Goal: Task Accomplishment & Management: Manage account settings

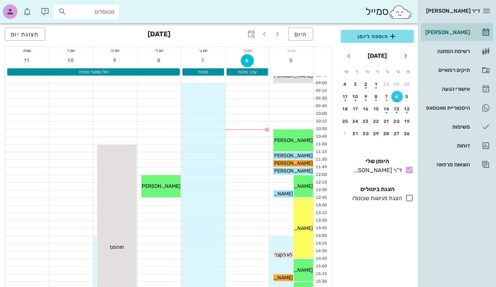
scroll to position [46, 0]
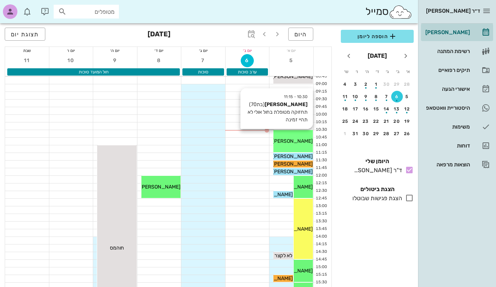
click at [300, 139] on span "[PERSON_NAME]" at bounding box center [292, 141] width 41 height 6
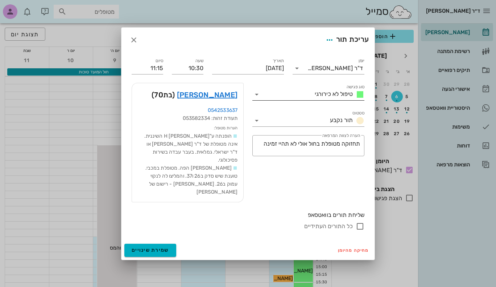
click at [256, 99] on icon at bounding box center [256, 94] width 9 height 9
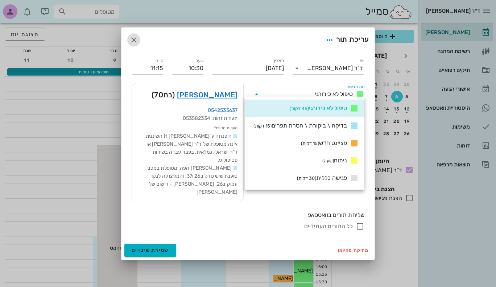
click at [131, 44] on icon "button" at bounding box center [133, 40] width 9 height 9
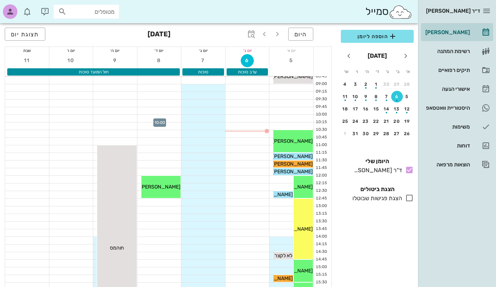
drag, startPoint x: 156, startPoint y: 117, endPoint x: 149, endPoint y: 119, distance: 6.8
click at [149, 119] on div at bounding box center [159, 118] width 44 height 7
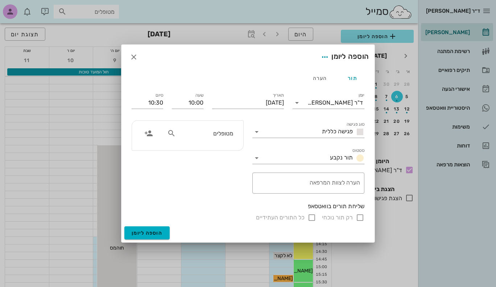
click at [170, 133] on icon at bounding box center [171, 133] width 9 height 9
type input "a"
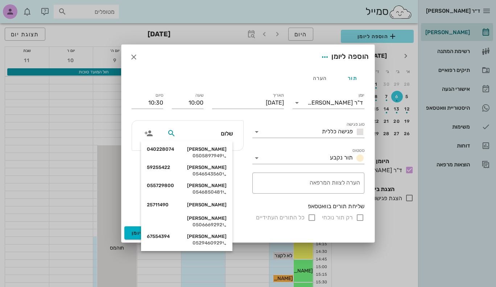
type input "שלום"
click at [124, 226] on button "הוספה ליומן" at bounding box center [146, 232] width 45 height 13
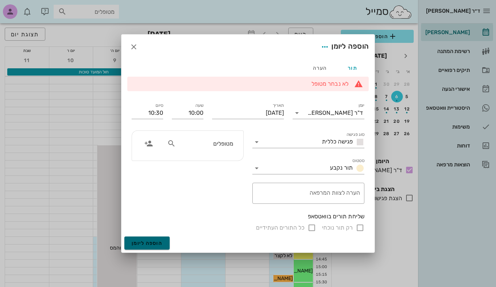
click at [158, 243] on span "הוספה ליומן" at bounding box center [147, 243] width 31 height 6
click at [157, 242] on span "הוספה ליומן" at bounding box center [147, 243] width 31 height 6
click at [325, 67] on div "הערה" at bounding box center [320, 67] width 33 height 17
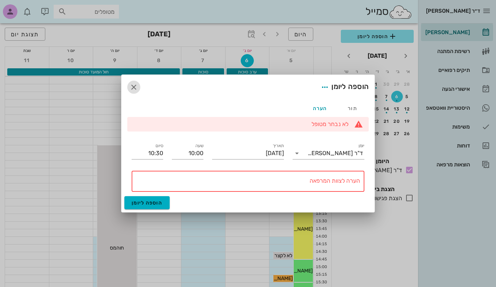
click at [132, 87] on icon "button" at bounding box center [133, 87] width 9 height 9
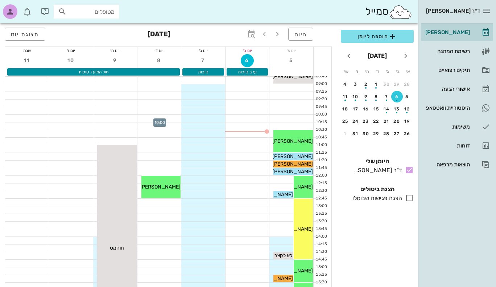
click at [150, 120] on div at bounding box center [159, 118] width 44 height 7
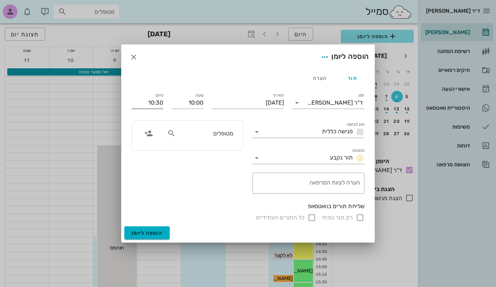
click at [137, 104] on input "10:30" at bounding box center [148, 103] width 32 height 12
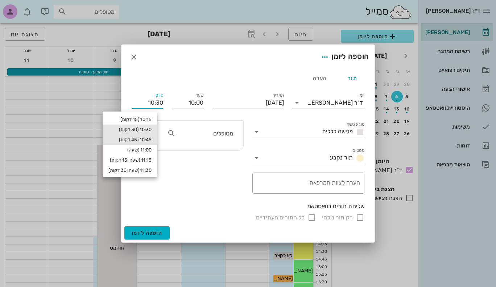
click at [144, 137] on div "10:45 (45 דקות)" at bounding box center [129, 140] width 43 height 6
type input "10:45"
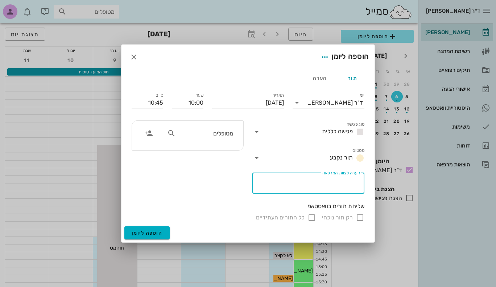
click at [321, 185] on textarea "הערה לצוות המרפאה" at bounding box center [307, 184] width 106 height 17
click at [256, 158] on icon at bounding box center [256, 157] width 9 height 9
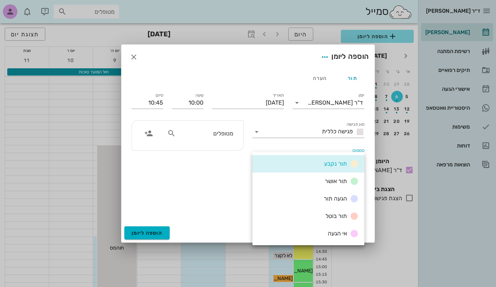
click at [256, 158] on div "תור נקבע" at bounding box center [308, 163] width 112 height 17
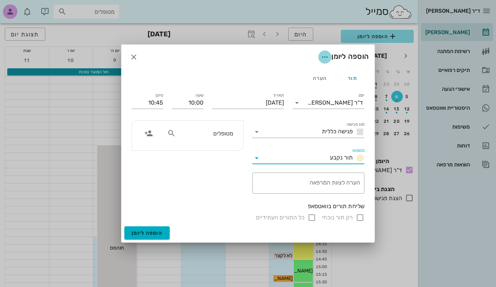
click at [321, 56] on icon "button" at bounding box center [325, 57] width 9 height 9
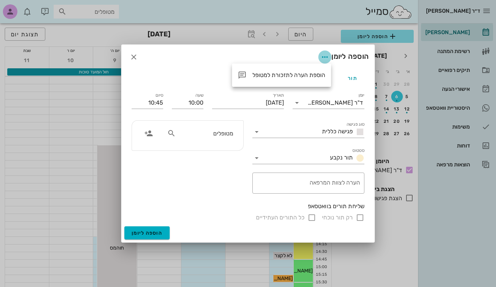
click at [322, 57] on icon "button" at bounding box center [325, 57] width 9 height 9
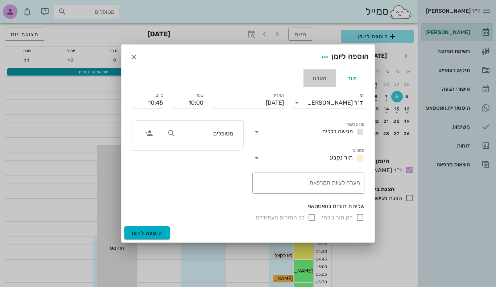
click at [316, 81] on div "הערה" at bounding box center [320, 77] width 33 height 17
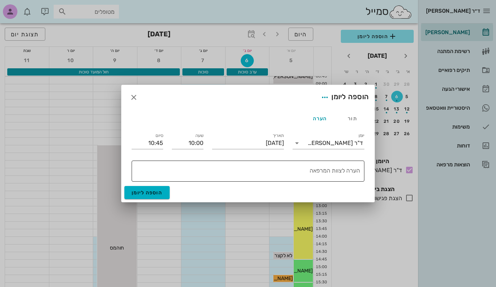
click at [309, 175] on textarea "הערה לצוות המרפאה" at bounding box center [246, 172] width 227 height 17
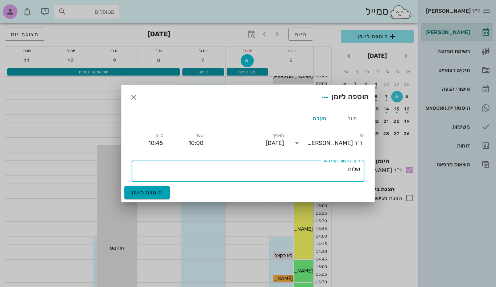
type textarea "שלום"
click at [151, 188] on button "הוספה ליומן" at bounding box center [146, 192] width 45 height 13
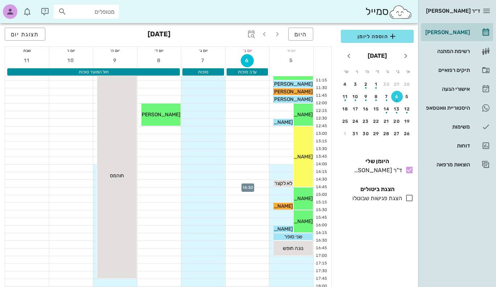
scroll to position [118, 0]
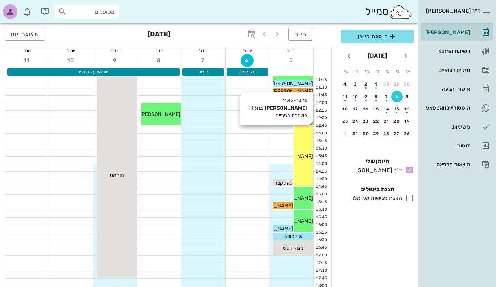
click at [308, 150] on div "12:45 - 14:45 נטליה קנוביץ (בת 43 ) השתלת חניכיים נטליה קנוביץ" at bounding box center [303, 156] width 19 height 60
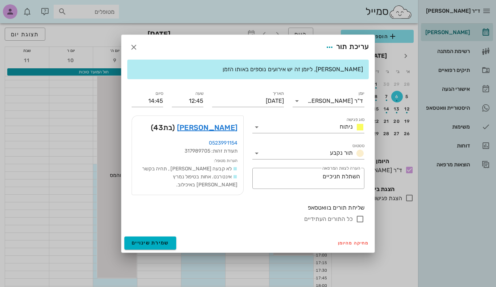
click at [228, 172] on span "לא קבעה תור , תהיה בקשר" at bounding box center [187, 168] width 90 height 6
drag, startPoint x: 174, startPoint y: 170, endPoint x: 207, endPoint y: 169, distance: 33.4
click at [206, 169] on li "לא קבעה תור , תהיה בקשר" at bounding box center [188, 169] width 100 height 8
click at [231, 169] on span "לא קבעה תור , תהיה בקשר" at bounding box center [187, 168] width 90 height 6
drag, startPoint x: 147, startPoint y: 180, endPoint x: 235, endPoint y: 182, distance: 88.2
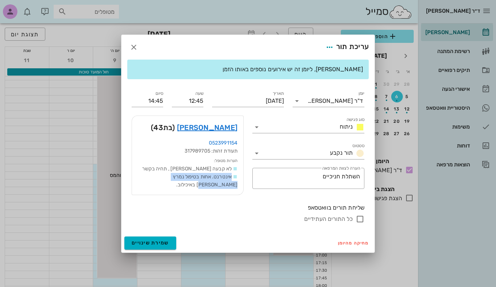
click at [235, 182] on li "אינטרנט. אחות בטיפול נמרץ לב באיכילוב." at bounding box center [188, 181] width 100 height 16
click at [219, 131] on link "נטליה קנוביץ" at bounding box center [207, 127] width 61 height 12
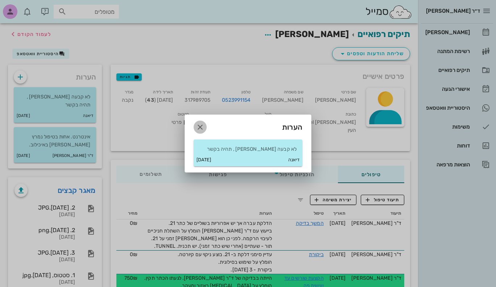
click at [199, 125] on icon "button" at bounding box center [200, 127] width 9 height 9
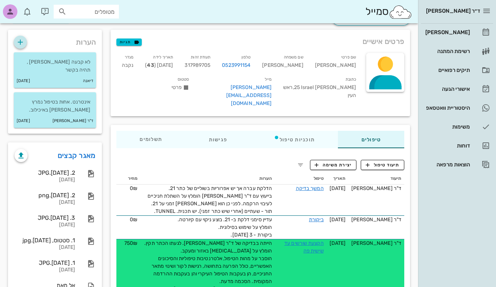
click at [19, 44] on icon "button" at bounding box center [20, 42] width 9 height 9
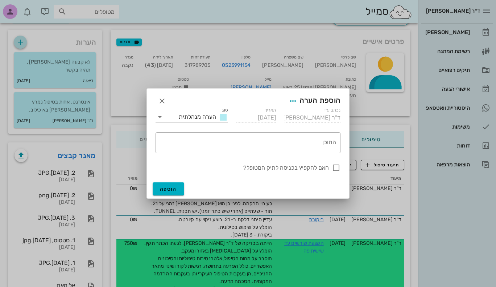
scroll to position [35, 0]
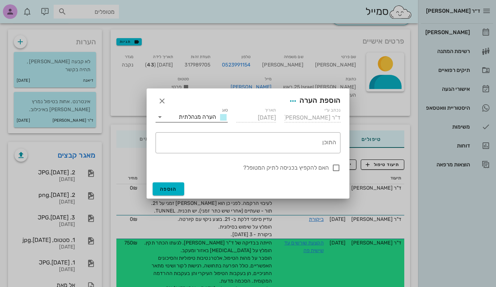
click at [160, 116] on icon at bounding box center [160, 116] width 9 height 9
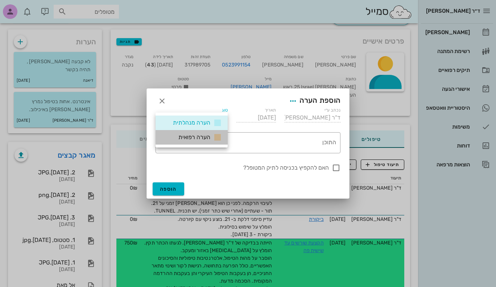
click at [185, 139] on span "הערה רפואית" at bounding box center [194, 136] width 32 height 7
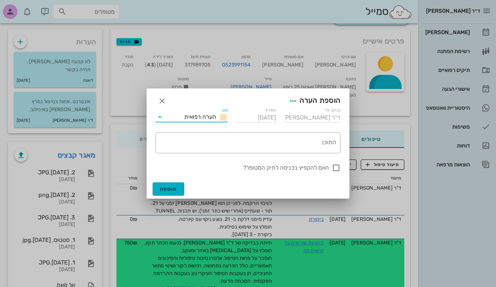
click at [223, 118] on icon at bounding box center [223, 117] width 9 height 9
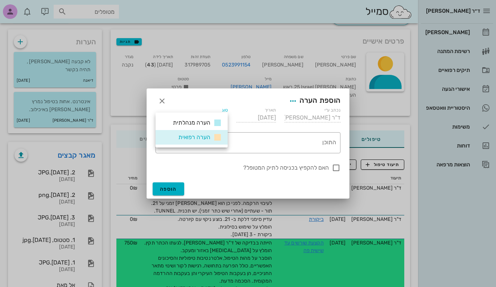
click at [199, 136] on span "הערה רפואית" at bounding box center [194, 136] width 32 height 7
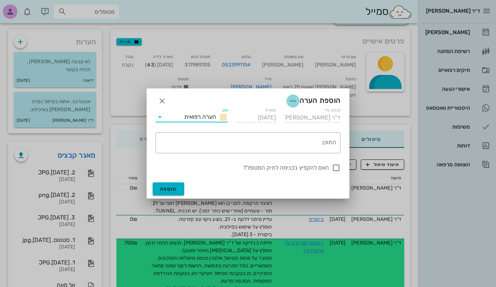
click at [291, 99] on icon "button" at bounding box center [293, 100] width 9 height 9
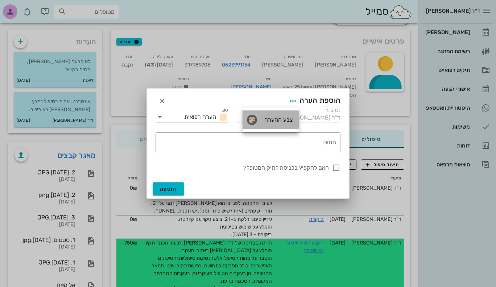
click at [272, 119] on div "צבע ההערה" at bounding box center [278, 119] width 30 height 7
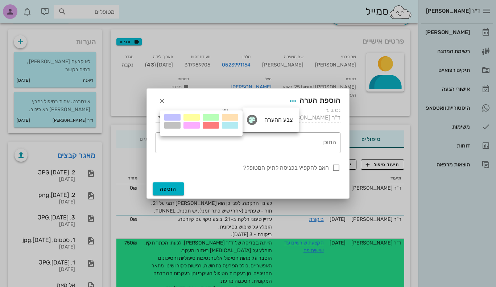
click at [215, 124] on div at bounding box center [211, 125] width 16 height 7
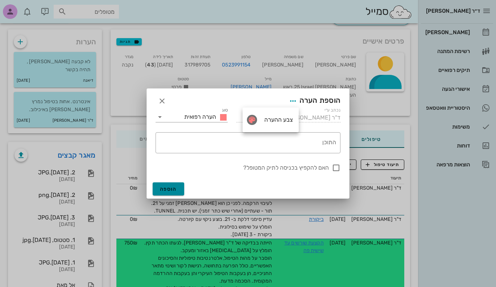
click at [173, 187] on span "הוספה" at bounding box center [168, 189] width 17 height 6
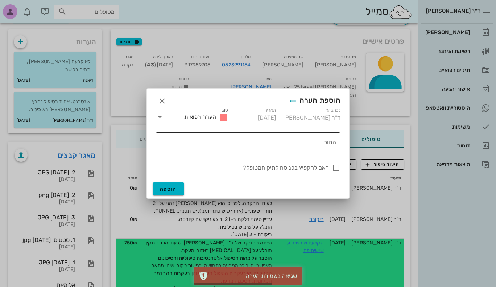
click at [288, 143] on textarea "התוכן" at bounding box center [246, 144] width 179 height 17
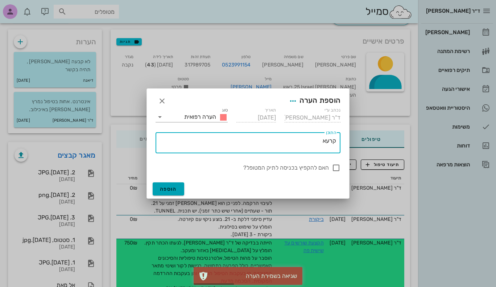
type textarea "קרעא"
click at [169, 186] on span "הוספה" at bounding box center [168, 189] width 17 height 6
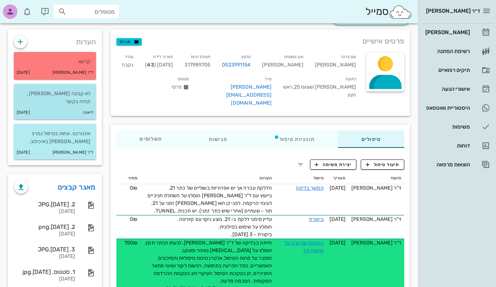
click at [49, 106] on div "דיאנה 25-02-2025" at bounding box center [55, 113] width 82 height 14
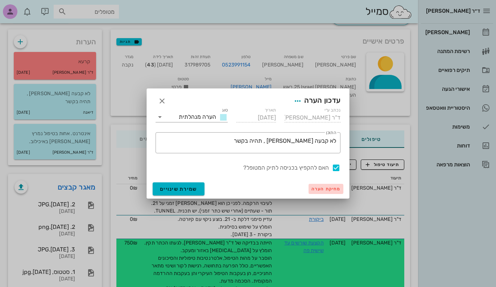
click at [321, 188] on span "מחיקת הערה" at bounding box center [326, 188] width 29 height 5
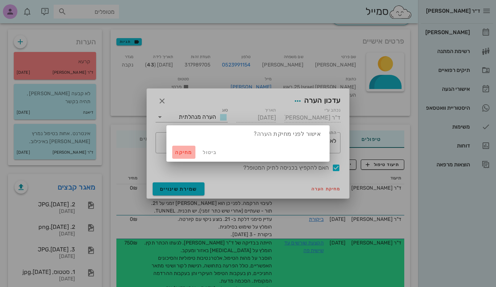
click at [184, 153] on span "מחיקה" at bounding box center [183, 152] width 17 height 6
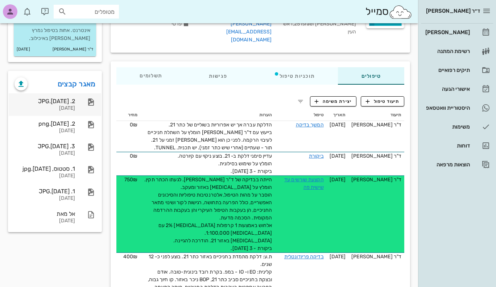
scroll to position [99, 0]
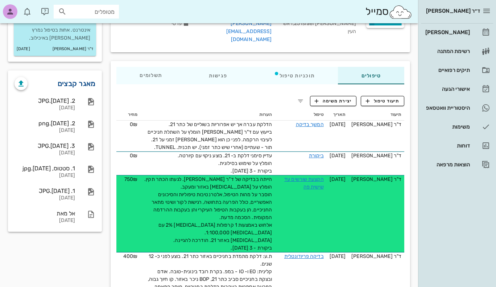
click at [78, 81] on link "מאגר קבצים" at bounding box center [77, 84] width 38 height 12
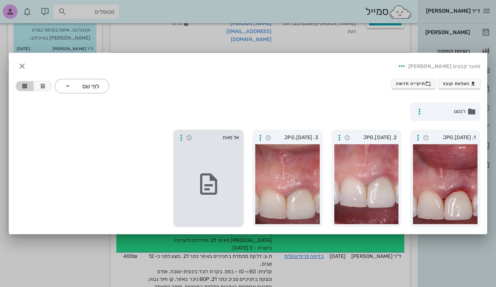
click at [227, 159] on div at bounding box center [208, 184] width 65 height 80
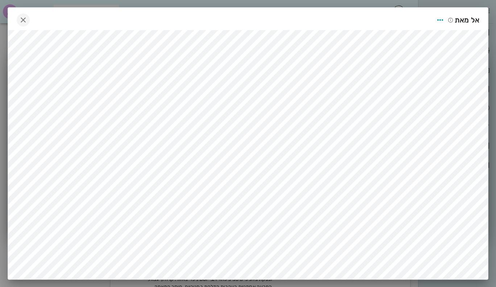
scroll to position [87, 0]
click at [26, 21] on icon "button" at bounding box center [23, 20] width 9 height 9
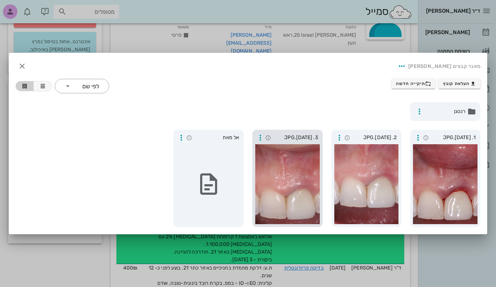
click at [290, 182] on div at bounding box center [287, 184] width 65 height 80
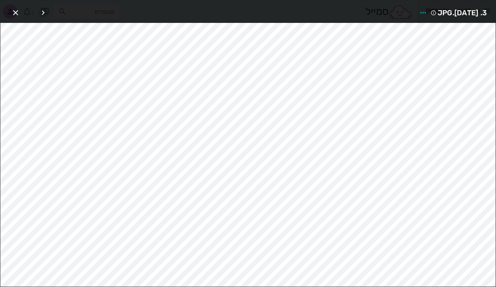
click at [44, 12] on icon "button" at bounding box center [43, 12] width 9 height 9
click at [44, 12] on div at bounding box center [38, 12] width 20 height 13
click at [18, 12] on icon "button" at bounding box center [15, 12] width 9 height 9
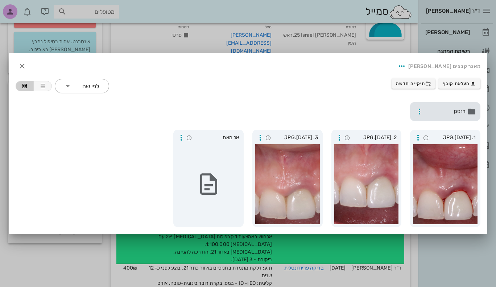
click at [458, 110] on span "רנטגן" at bounding box center [446, 111] width 39 height 8
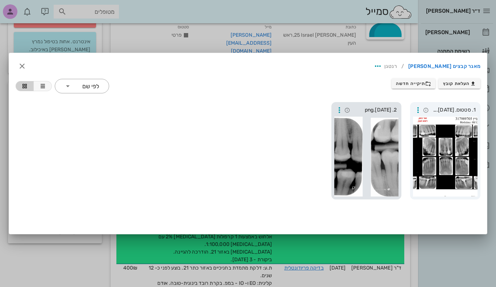
click at [377, 154] on div at bounding box center [366, 156] width 65 height 80
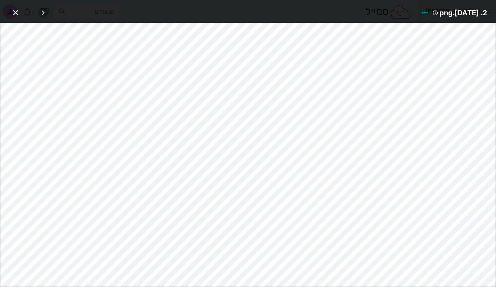
click at [45, 13] on icon "button" at bounding box center [43, 12] width 9 height 9
click at [45, 13] on div at bounding box center [38, 12] width 20 height 13
click at [16, 13] on icon "button" at bounding box center [15, 12] width 9 height 9
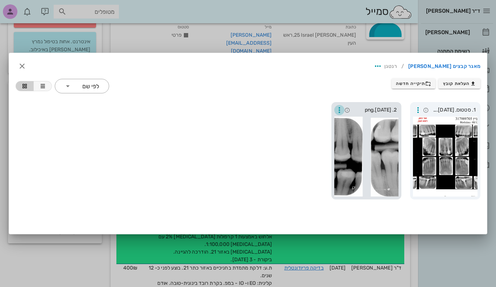
click at [339, 110] on icon "button" at bounding box center [339, 110] width 9 height 9
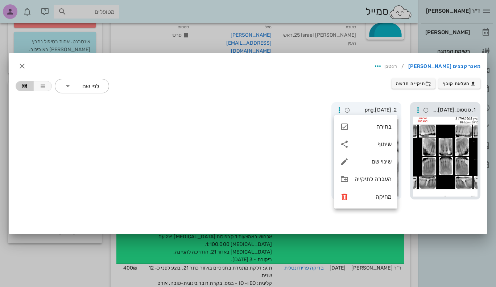
click at [457, 164] on div at bounding box center [445, 156] width 65 height 80
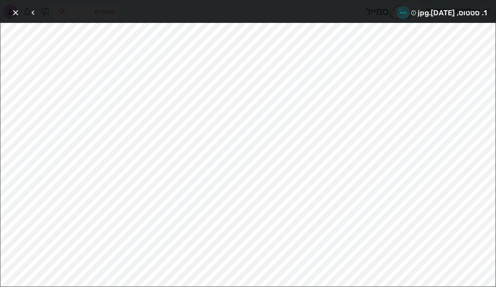
click at [399, 12] on icon "button" at bounding box center [403, 12] width 9 height 9
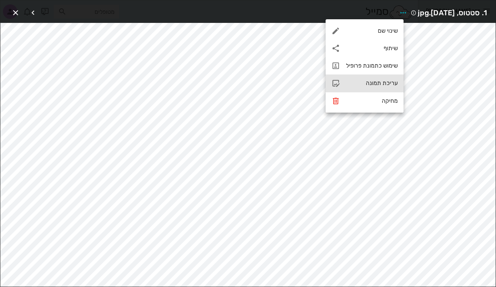
click at [376, 82] on div "עריכת תמונה" at bounding box center [372, 82] width 52 height 7
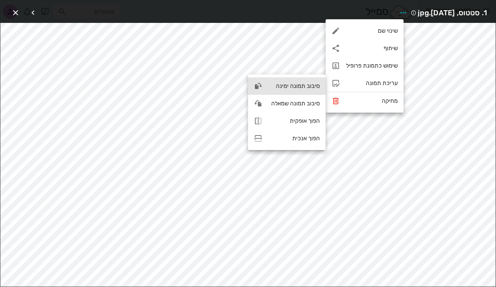
click at [289, 84] on div "סיבוב תמונה ימינה" at bounding box center [293, 85] width 51 height 7
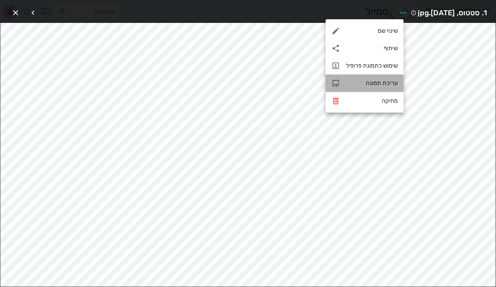
click at [363, 85] on div "עריכת תמונה" at bounding box center [372, 82] width 52 height 7
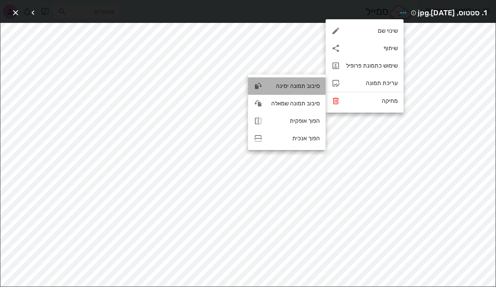
click at [285, 87] on div "סיבוב תמונה ימינה" at bounding box center [293, 85] width 51 height 7
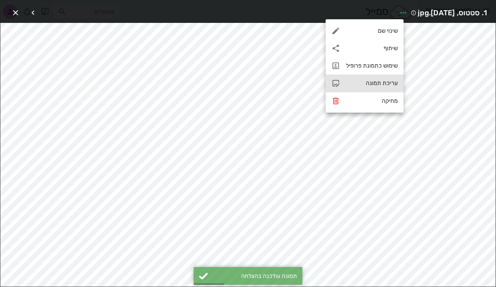
click at [365, 83] on div "עריכת תמונה" at bounding box center [372, 82] width 52 height 7
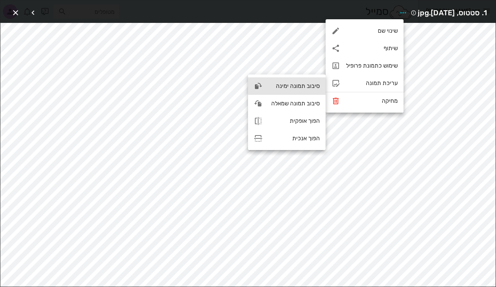
click at [292, 87] on div "סיבוב תמונה ימינה" at bounding box center [293, 85] width 51 height 7
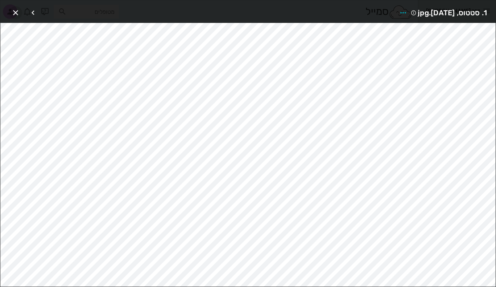
click at [14, 14] on icon "button" at bounding box center [15, 12] width 9 height 9
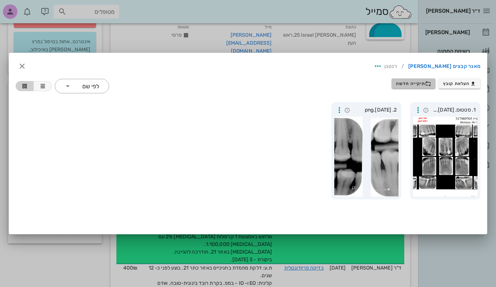
click at [408, 87] on button "תיקייה חדשה" at bounding box center [414, 83] width 44 height 10
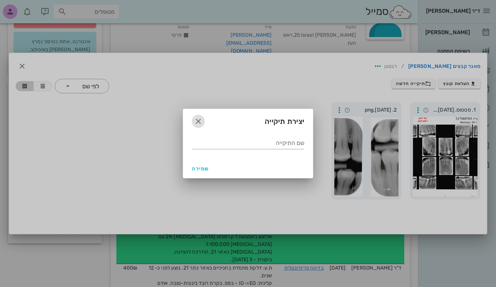
click at [197, 123] on icon "button" at bounding box center [198, 121] width 9 height 9
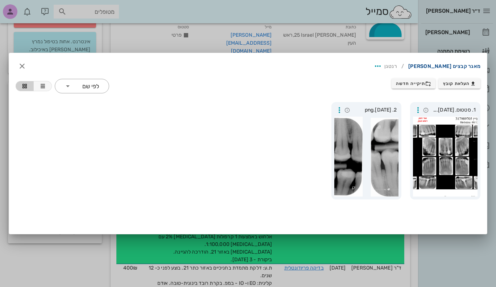
click at [445, 64] on link "מאגר קבצים נטליה קנוביץ" at bounding box center [444, 67] width 72 height 12
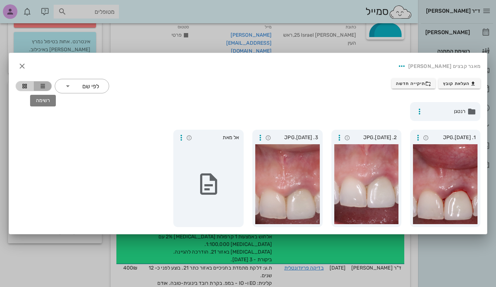
click at [40, 84] on icon "button" at bounding box center [43, 86] width 6 height 6
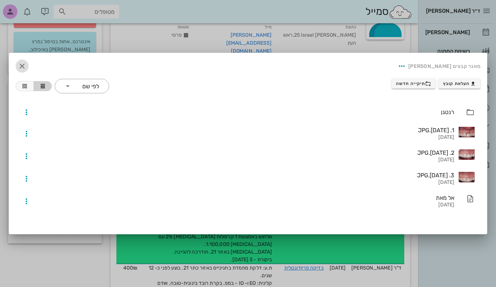
click at [23, 68] on icon "button" at bounding box center [22, 66] width 9 height 9
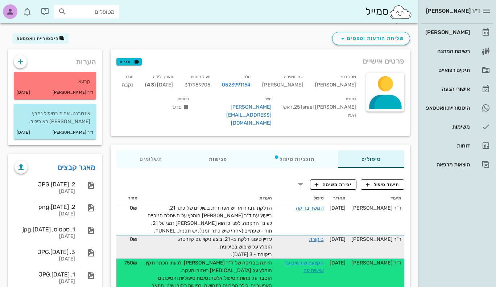
scroll to position [15, 0]
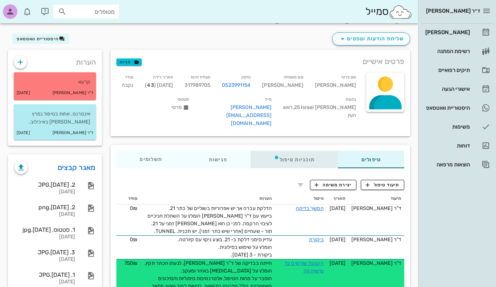
click at [288, 151] on div "תוכניות טיפול" at bounding box center [295, 159] width 88 height 17
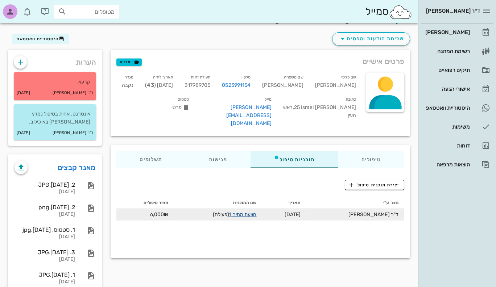
click at [249, 211] on link "הצעת מחיר 1" at bounding box center [242, 214] width 27 height 6
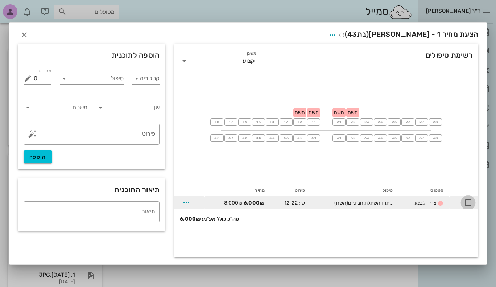
drag, startPoint x: 403, startPoint y: 204, endPoint x: 468, endPoint y: 202, distance: 65.3
click at [468, 202] on div at bounding box center [468, 202] width 12 height 12
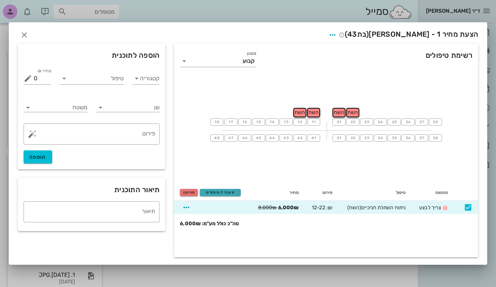
click at [229, 193] on span "תיעוד 1 טיפולים" at bounding box center [220, 192] width 34 height 4
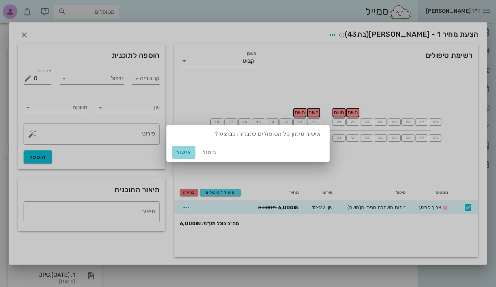
click at [186, 153] on span "אישור" at bounding box center [183, 152] width 17 height 6
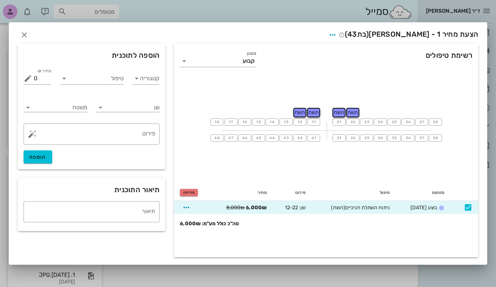
checkbox input "false"
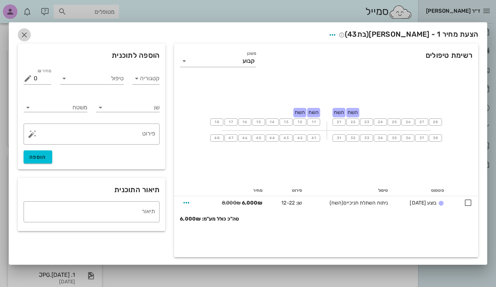
click at [21, 36] on icon "button" at bounding box center [24, 34] width 9 height 9
